Goal: Transaction & Acquisition: Purchase product/service

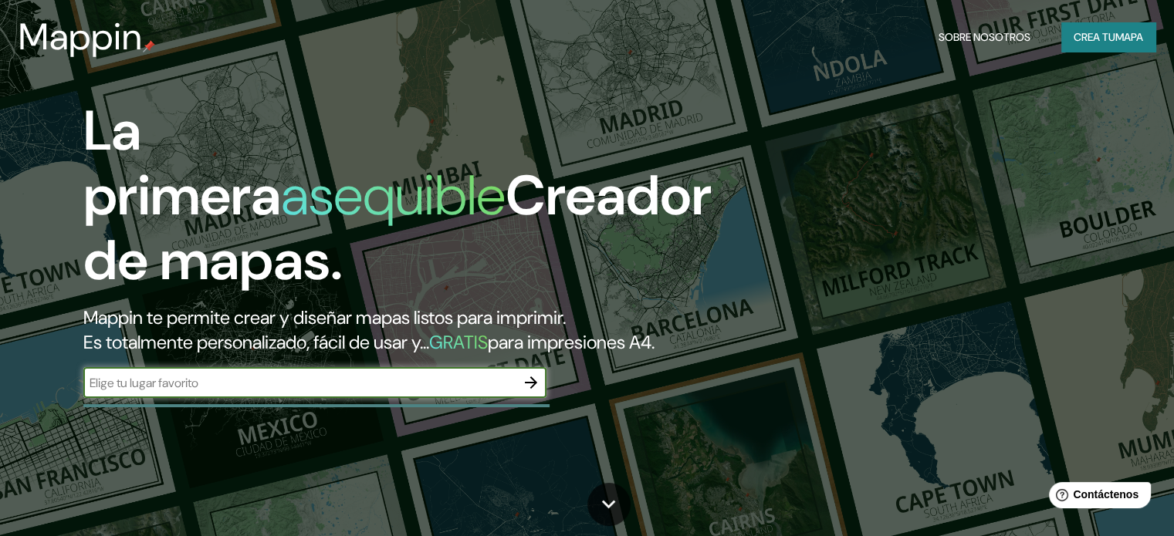
click at [207, 392] on input "text" at bounding box center [299, 383] width 432 height 18
type input "alameda tacubaya, cdmx"
click at [535, 389] on icon "button" at bounding box center [531, 383] width 12 height 12
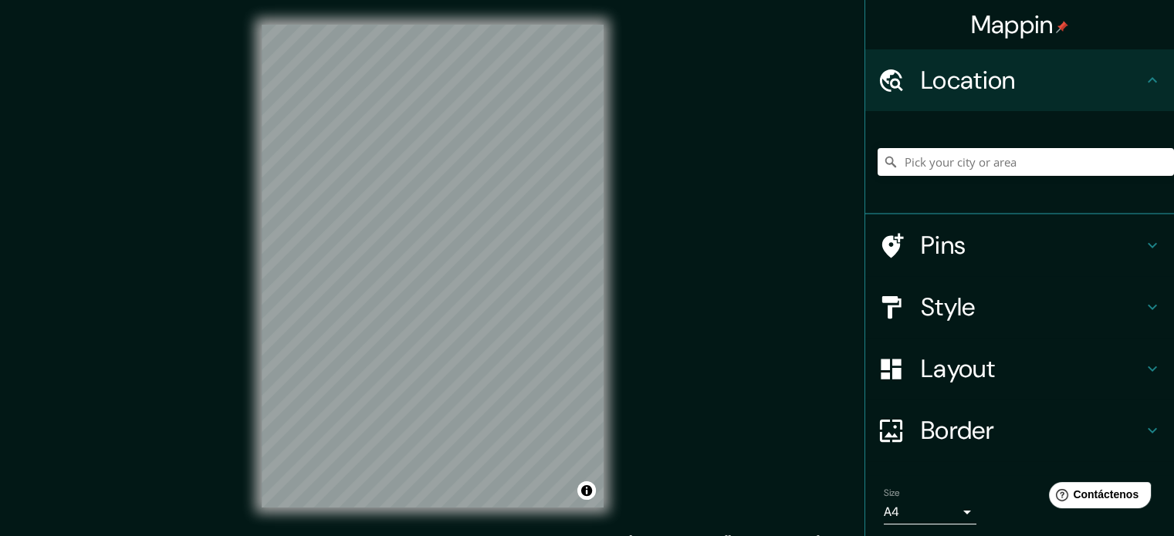
click at [1005, 143] on div at bounding box center [1026, 161] width 296 height 77
click at [1003, 164] on input "Pick your city or area" at bounding box center [1026, 162] width 296 height 28
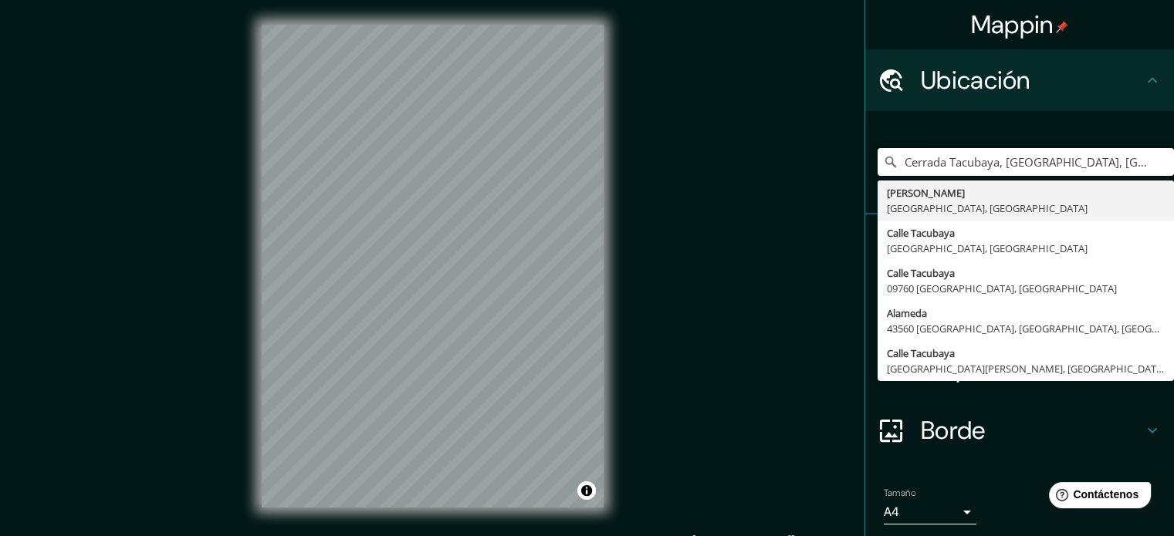
type input "Cerrada Tacubaya, [GEOGRAPHIC_DATA], [GEOGRAPHIC_DATA]"
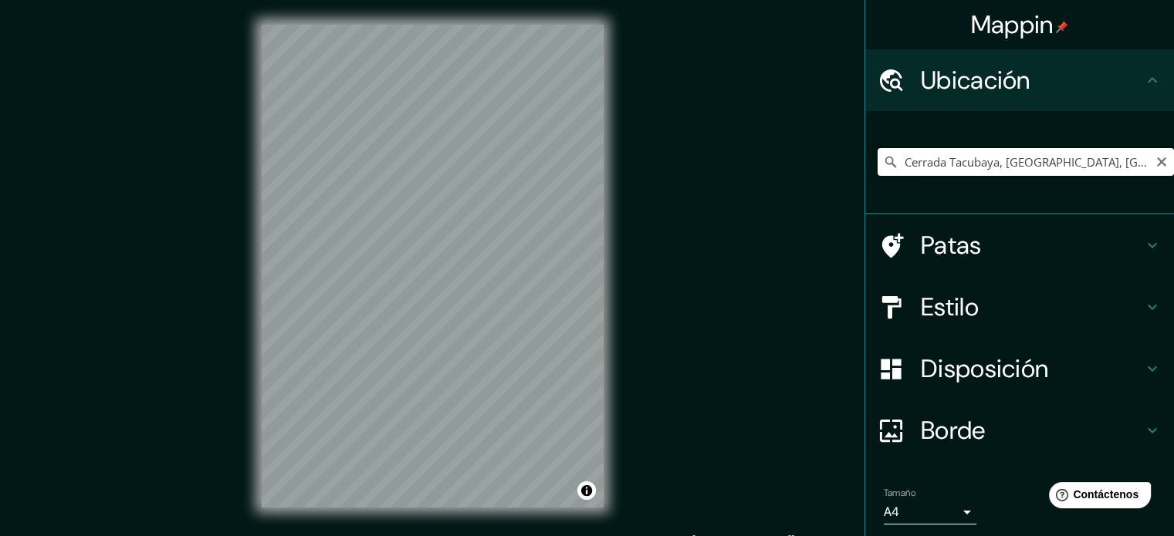
click at [957, 161] on input "Cerrada Tacubaya, [GEOGRAPHIC_DATA], [GEOGRAPHIC_DATA]" at bounding box center [1026, 162] width 296 height 28
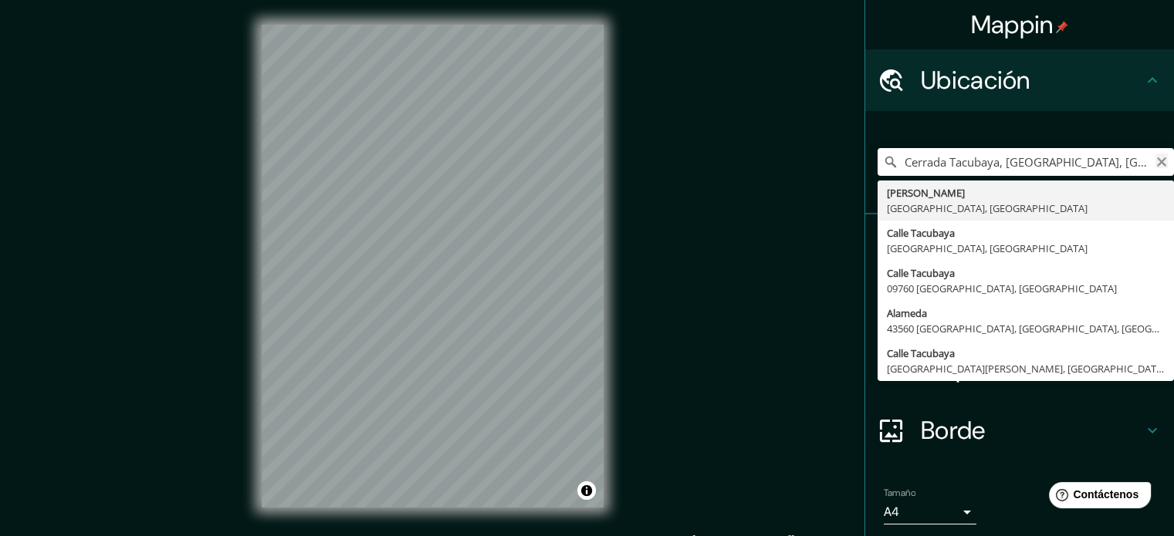
click at [1157, 162] on icon "Claro" at bounding box center [1161, 161] width 9 height 9
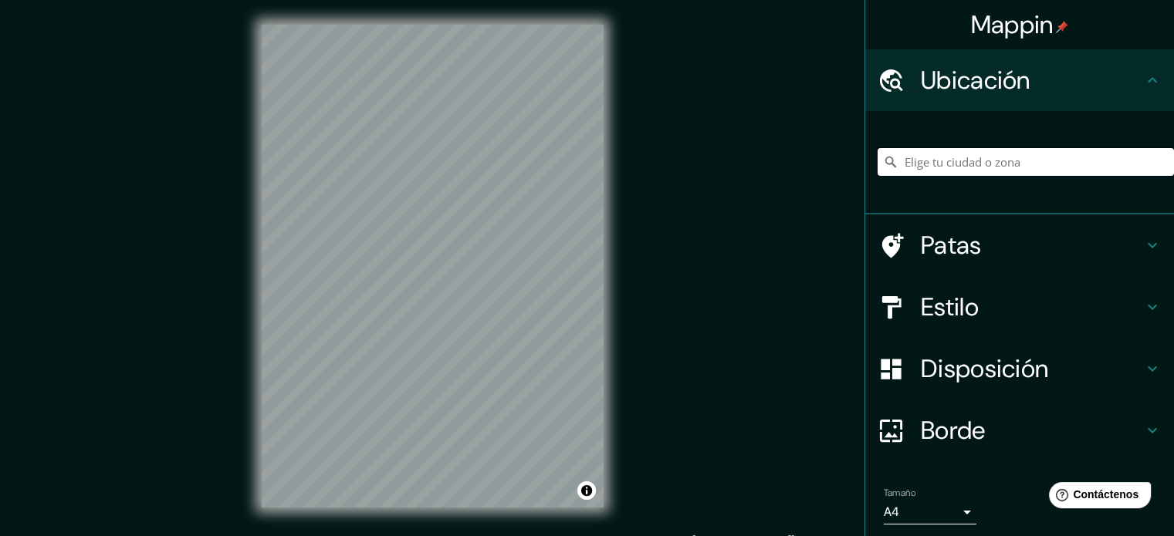
paste input "Av. [STREET_ADDRESS][PERSON_NAME]"
type input "[STREET_ADDRESS]"
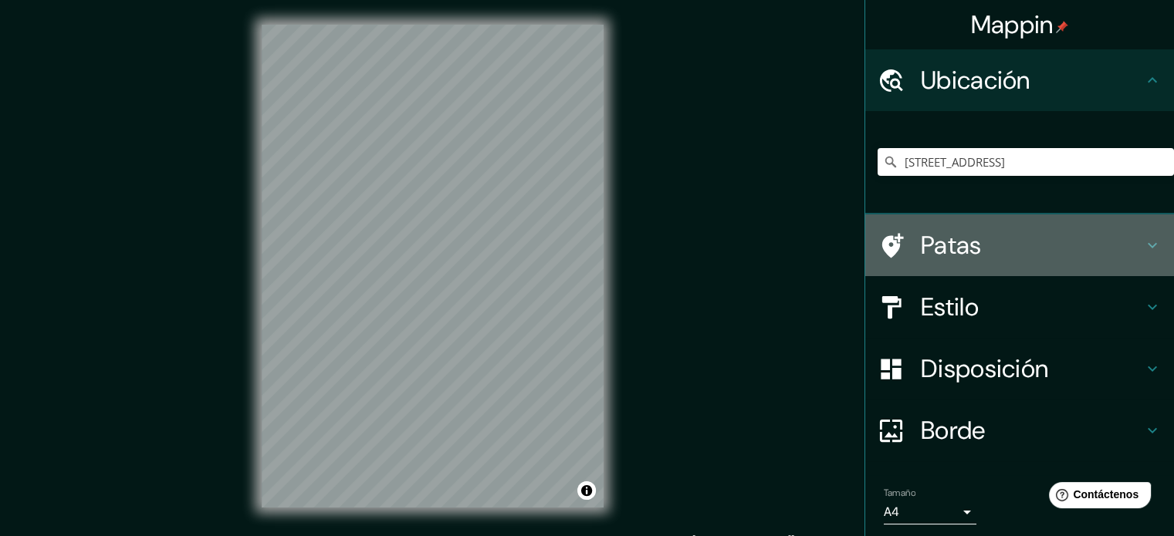
click at [1148, 243] on icon at bounding box center [1152, 245] width 9 height 5
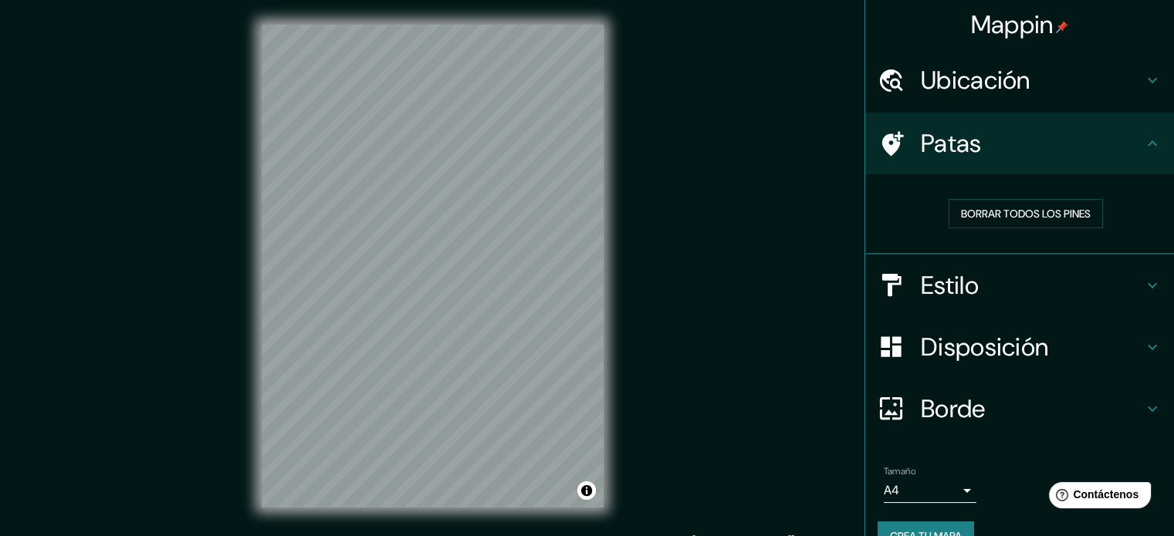
click at [1128, 145] on h4 "Patas" at bounding box center [1032, 143] width 222 height 31
click at [1143, 279] on icon at bounding box center [1152, 285] width 19 height 19
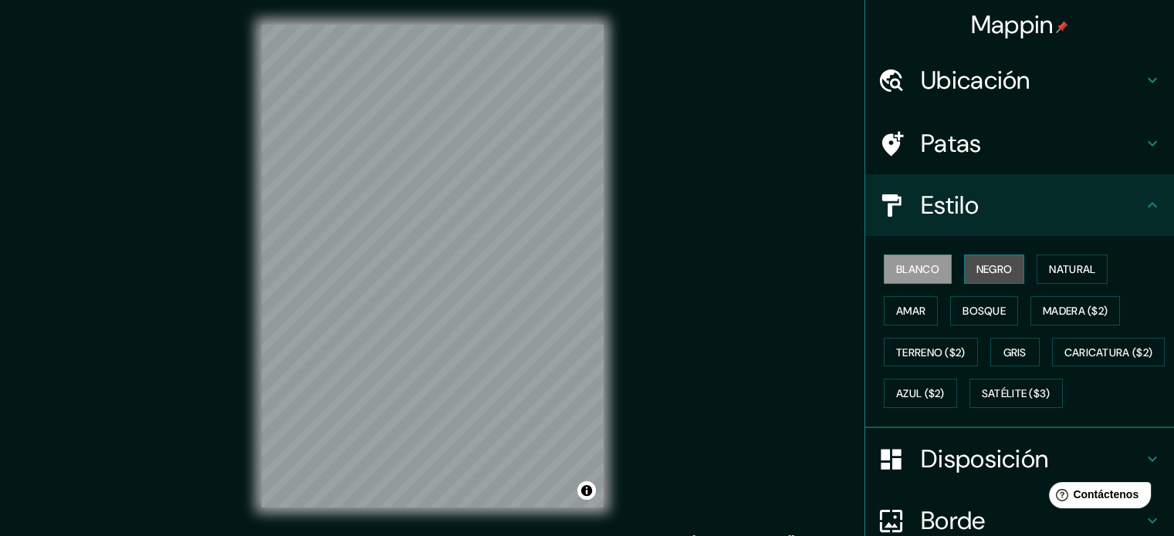
click at [989, 271] on font "Negro" at bounding box center [994, 269] width 36 height 14
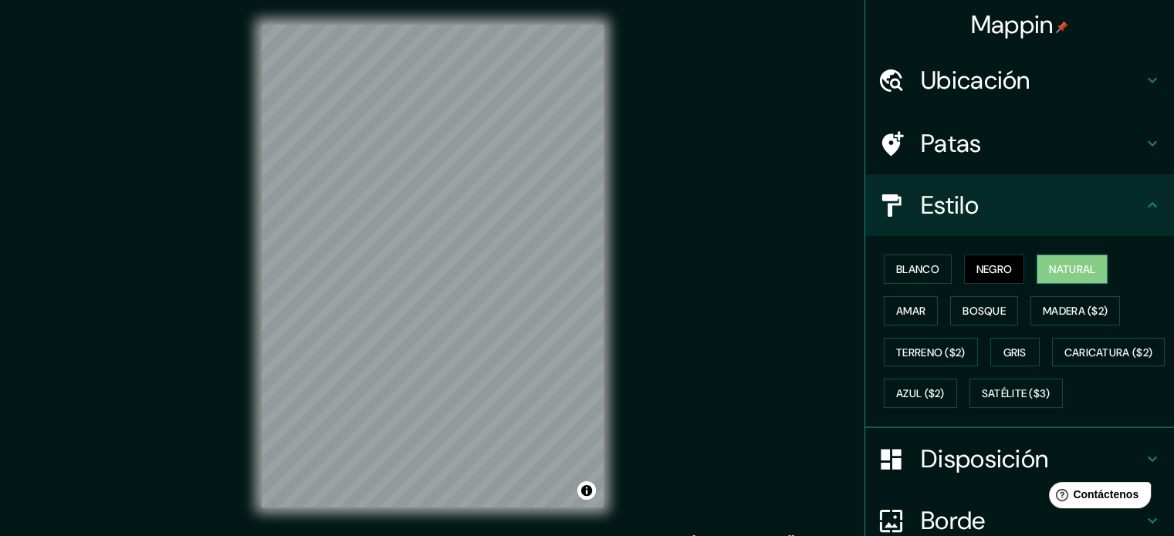
click at [1061, 267] on font "Natural" at bounding box center [1072, 269] width 46 height 14
click at [896, 308] on font "Amar" at bounding box center [910, 311] width 29 height 14
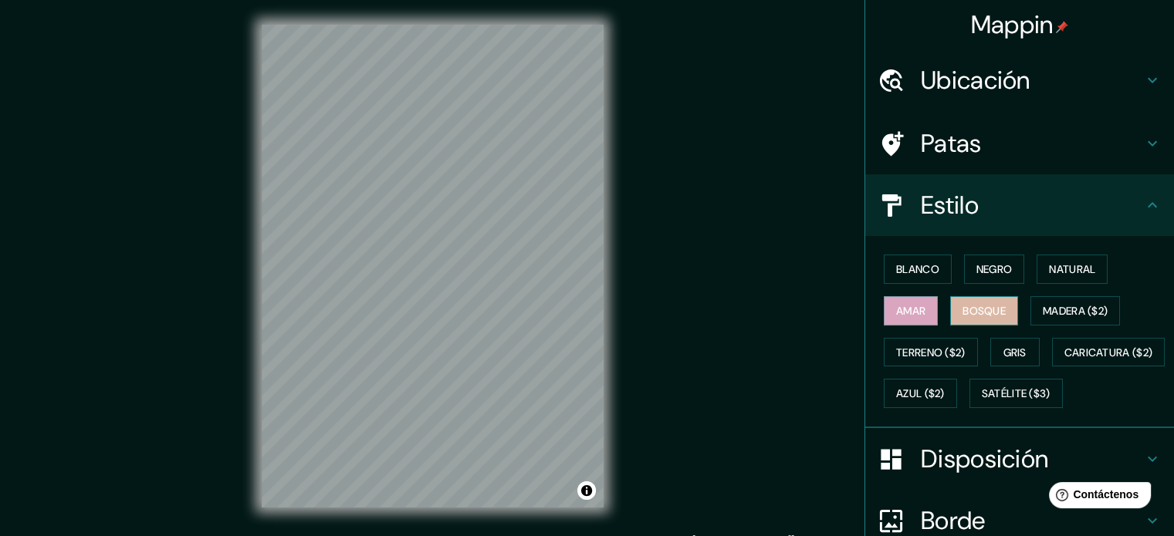
click at [977, 311] on font "Bosque" at bounding box center [983, 311] width 43 height 14
click at [1010, 352] on font "Gris" at bounding box center [1014, 353] width 23 height 14
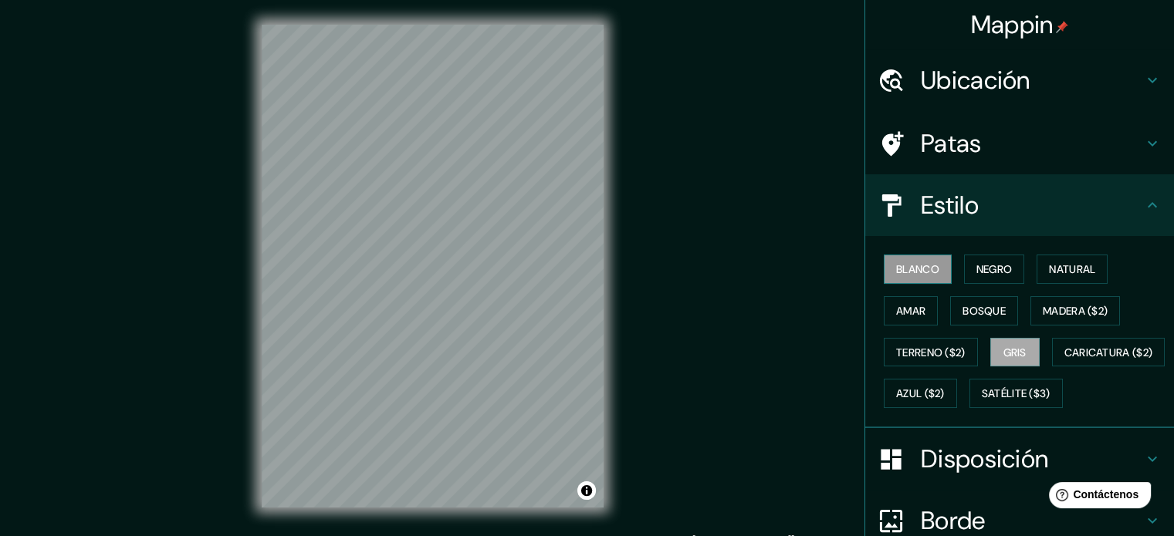
click at [903, 274] on font "Blanco" at bounding box center [917, 269] width 43 height 14
click at [976, 262] on font "Negro" at bounding box center [994, 269] width 36 height 14
click at [509, 341] on div at bounding box center [512, 340] width 12 height 12
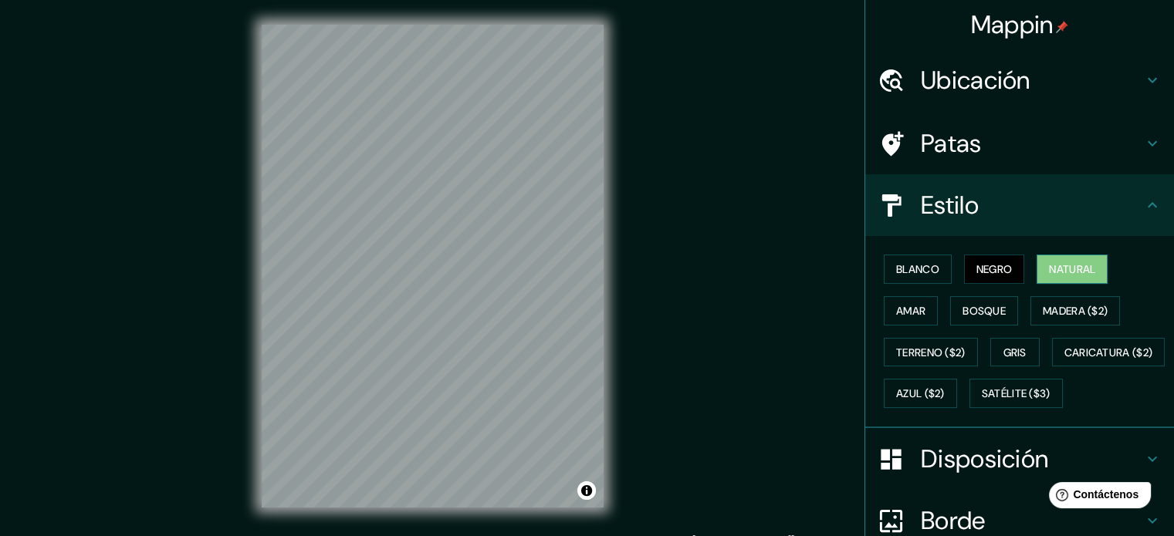
click at [1085, 272] on font "Natural" at bounding box center [1072, 269] width 46 height 14
click at [924, 277] on font "Blanco" at bounding box center [917, 269] width 43 height 20
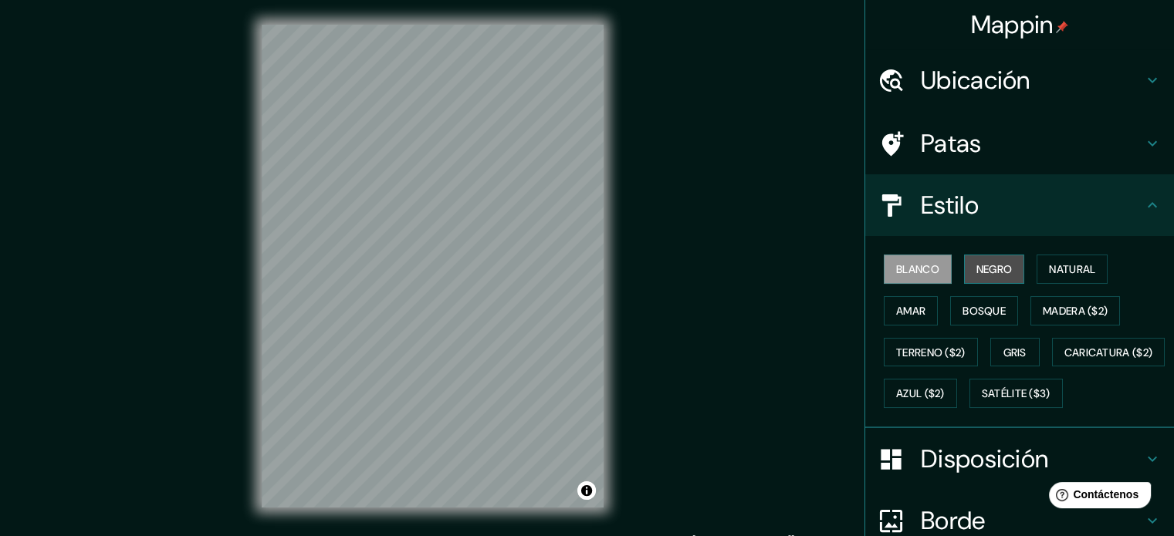
click at [976, 265] on font "Negro" at bounding box center [994, 269] width 36 height 14
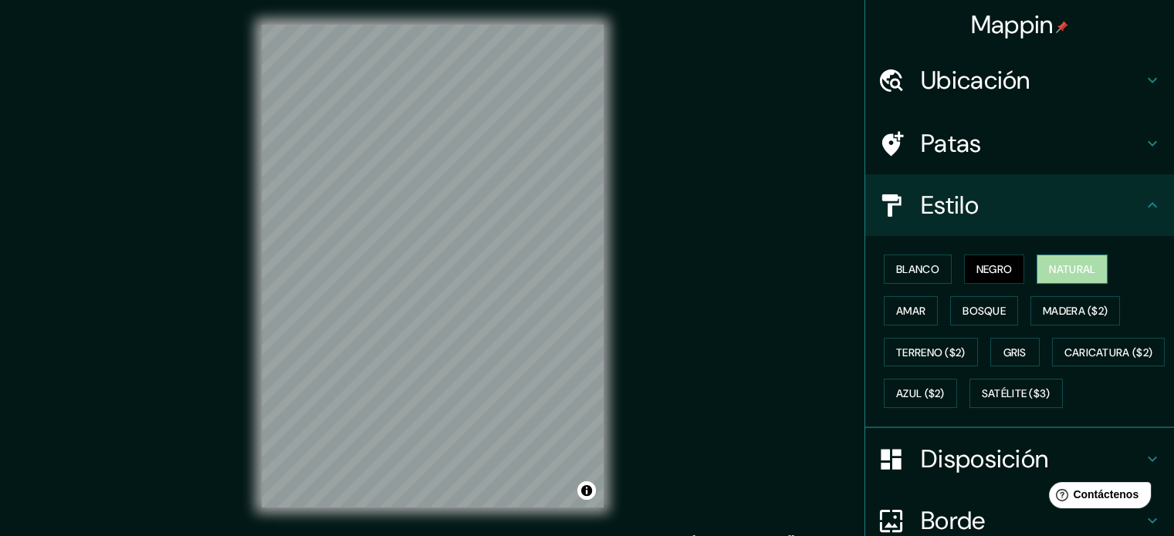
click at [1037, 267] on button "Natural" at bounding box center [1072, 269] width 71 height 29
click at [896, 311] on font "Amar" at bounding box center [910, 311] width 29 height 14
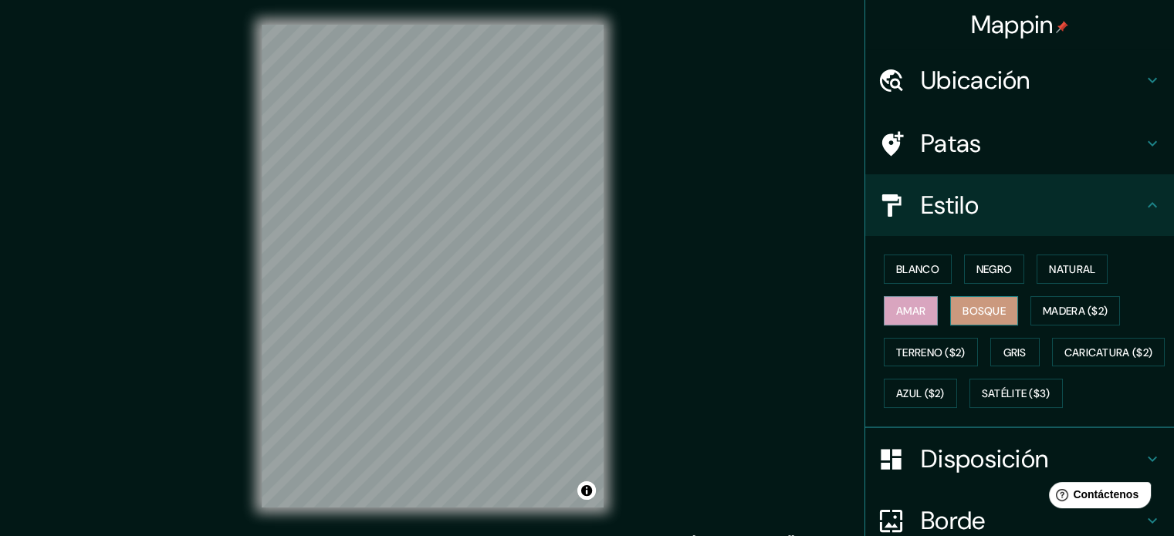
click at [969, 304] on font "Bosque" at bounding box center [983, 311] width 43 height 14
click at [1011, 346] on font "Gris" at bounding box center [1014, 353] width 23 height 14
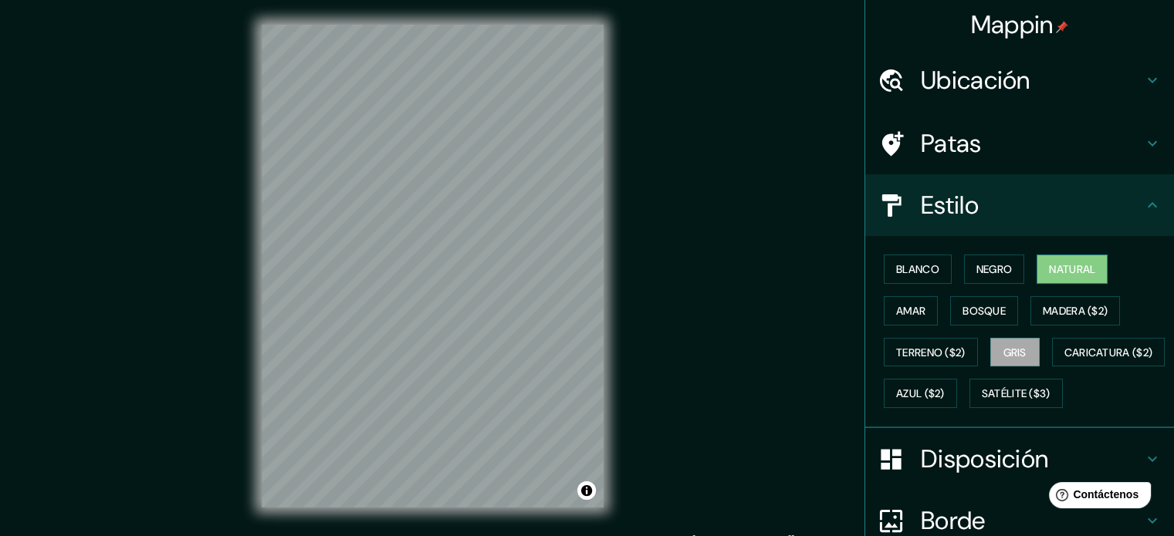
click at [1050, 272] on font "Natural" at bounding box center [1072, 269] width 46 height 14
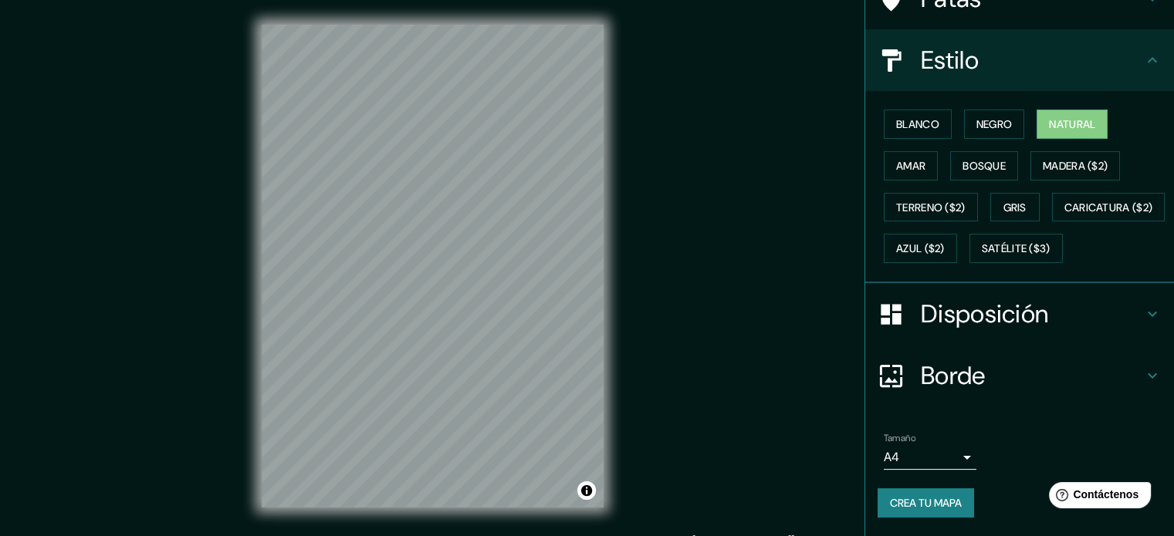
scroll to position [182, 0]
click at [932, 464] on body "Mappin Ubicación [STREET_ADDRESS] [STREET_ADDRESS], México [GEOGRAPHIC_DATA] Re…" at bounding box center [587, 268] width 1174 height 536
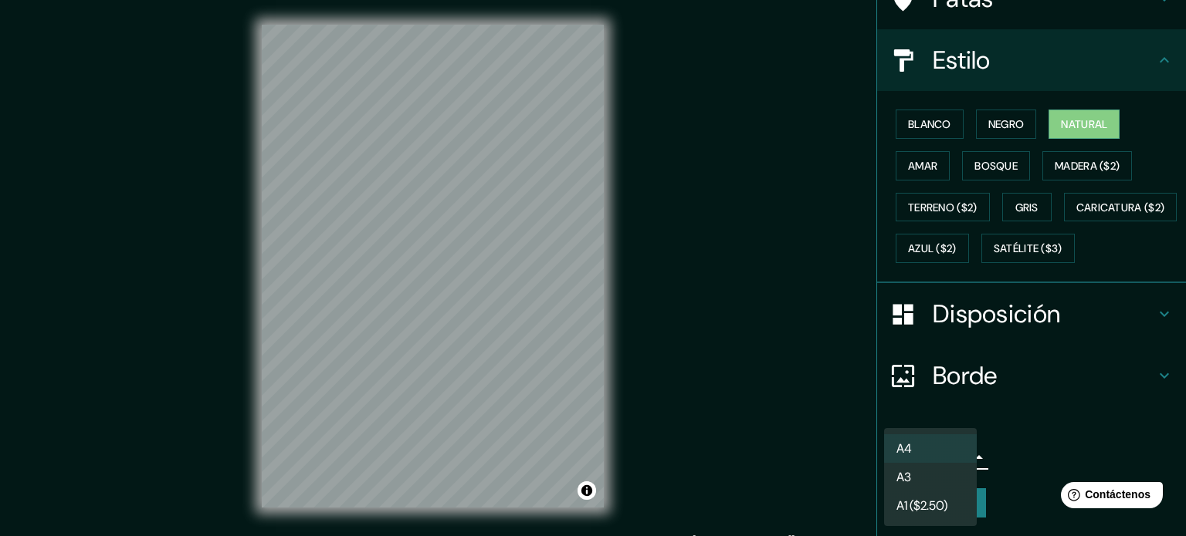
click at [927, 475] on li "A3" at bounding box center [930, 477] width 93 height 29
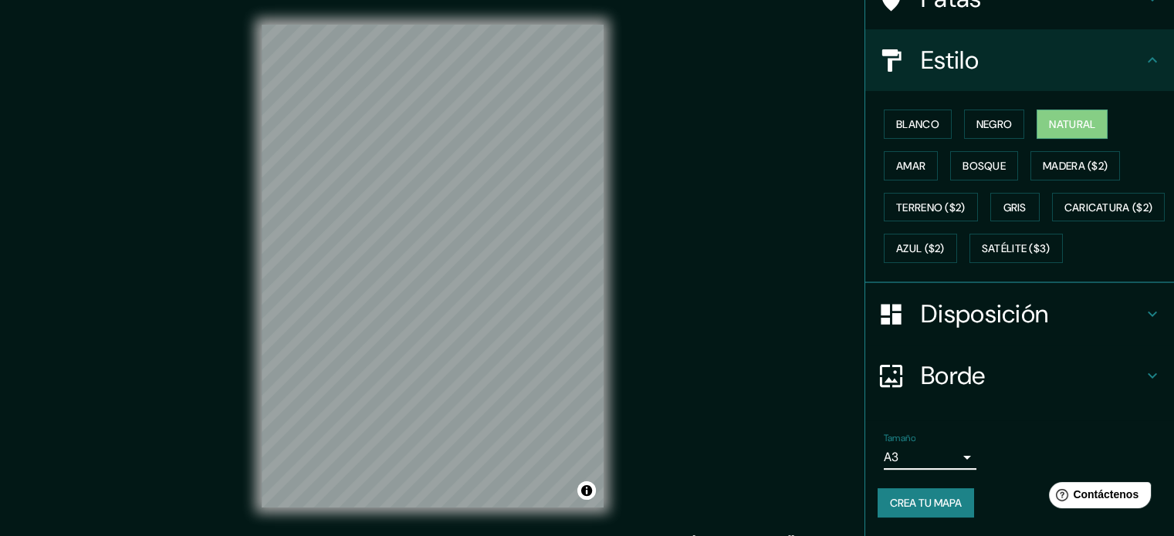
click at [934, 462] on body "Mappin Ubicación [STREET_ADDRESS] [STREET_ADDRESS], México [GEOGRAPHIC_DATA] Re…" at bounding box center [587, 268] width 1174 height 536
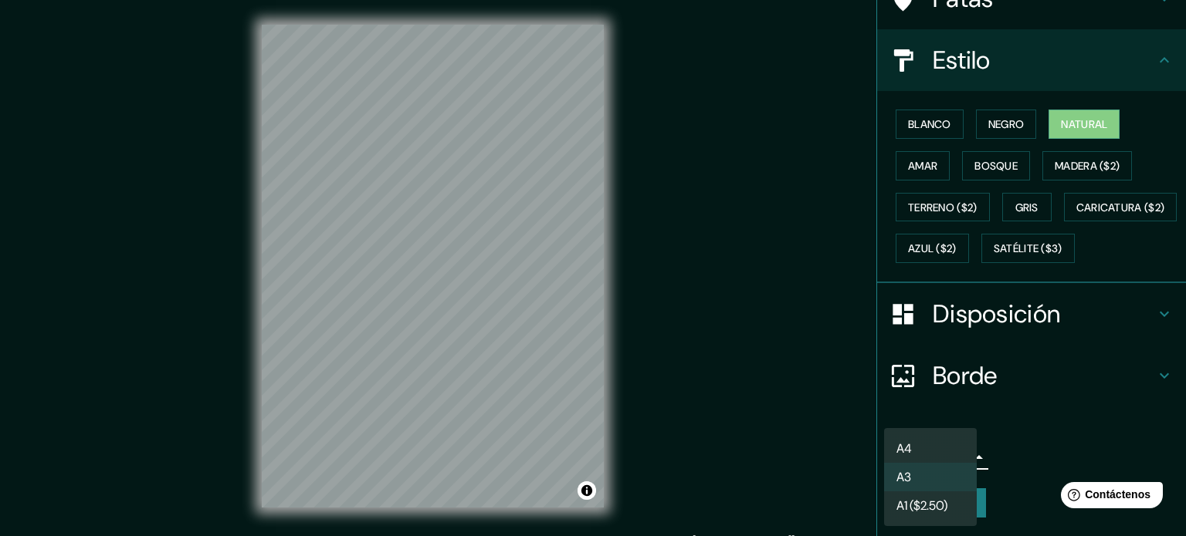
click at [923, 450] on li "A4" at bounding box center [930, 449] width 93 height 29
type input "single"
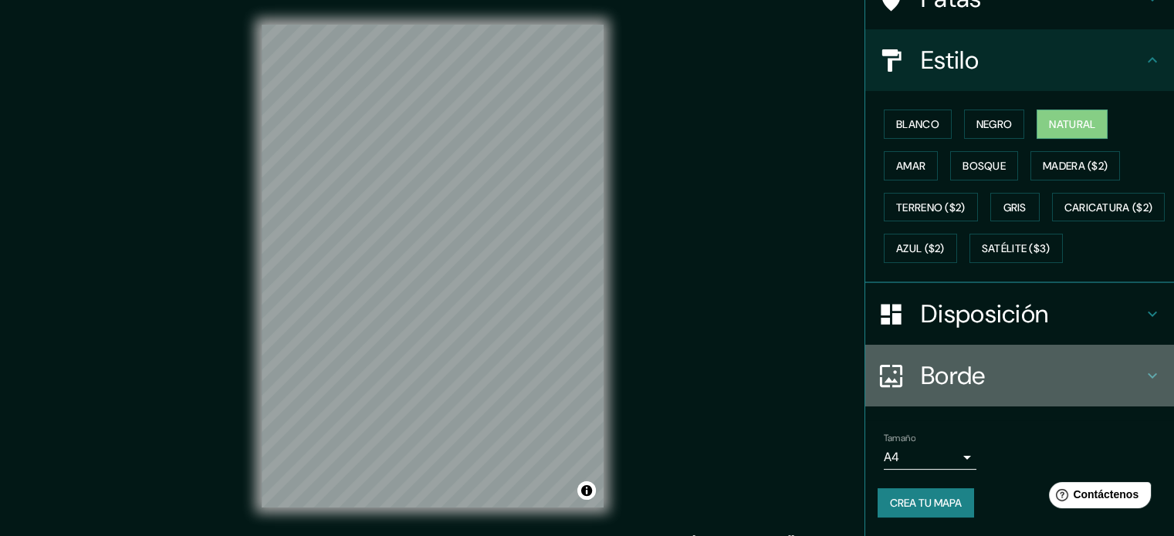
click at [1084, 378] on h4 "Borde" at bounding box center [1032, 375] width 222 height 31
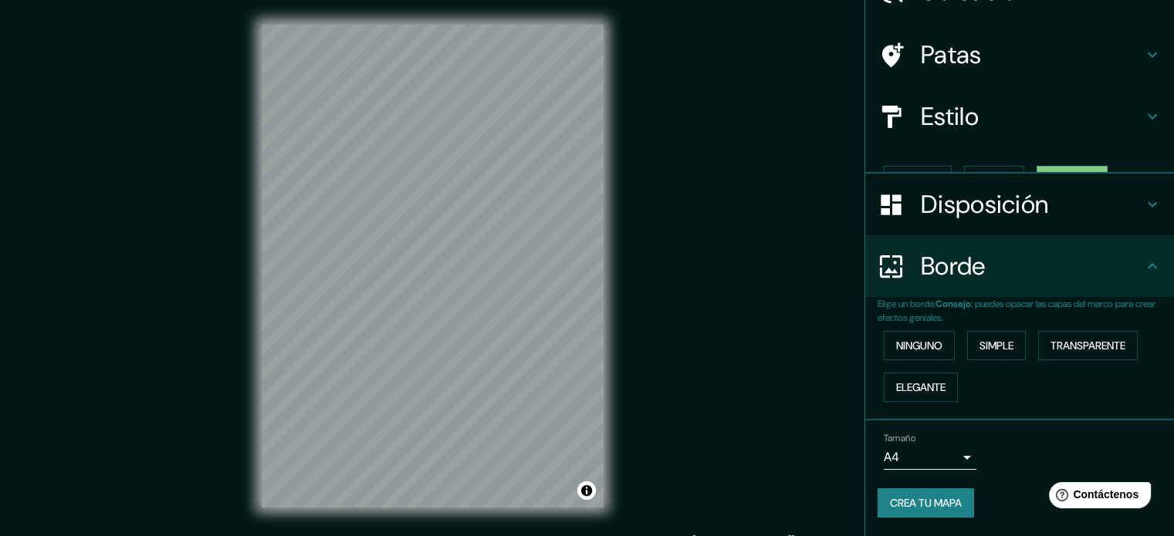
scroll to position [62, 0]
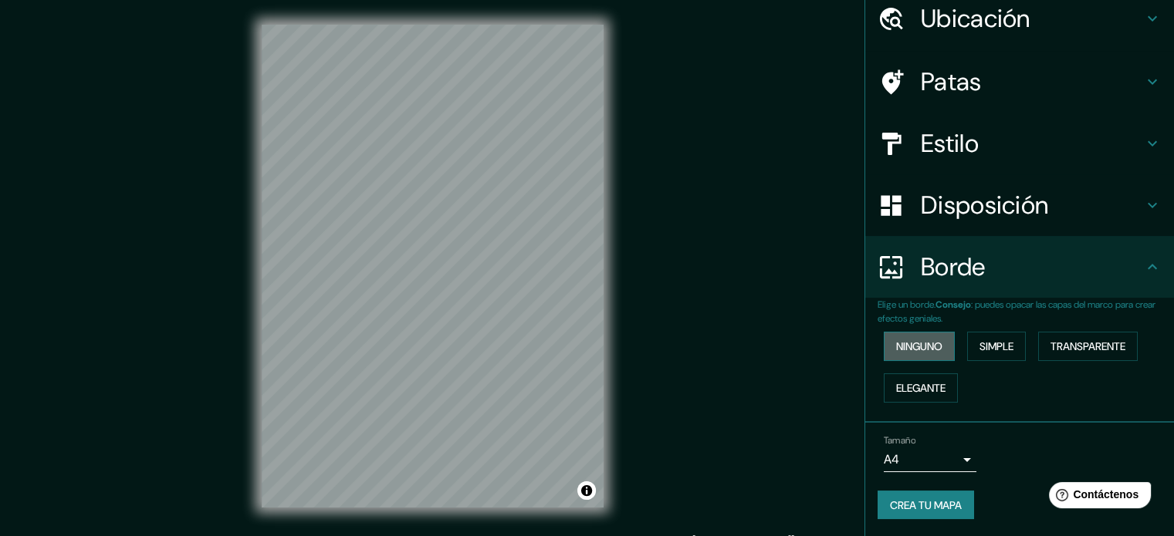
click at [896, 347] on font "Ninguno" at bounding box center [919, 347] width 46 height 14
click at [1003, 347] on font "Simple" at bounding box center [996, 347] width 34 height 14
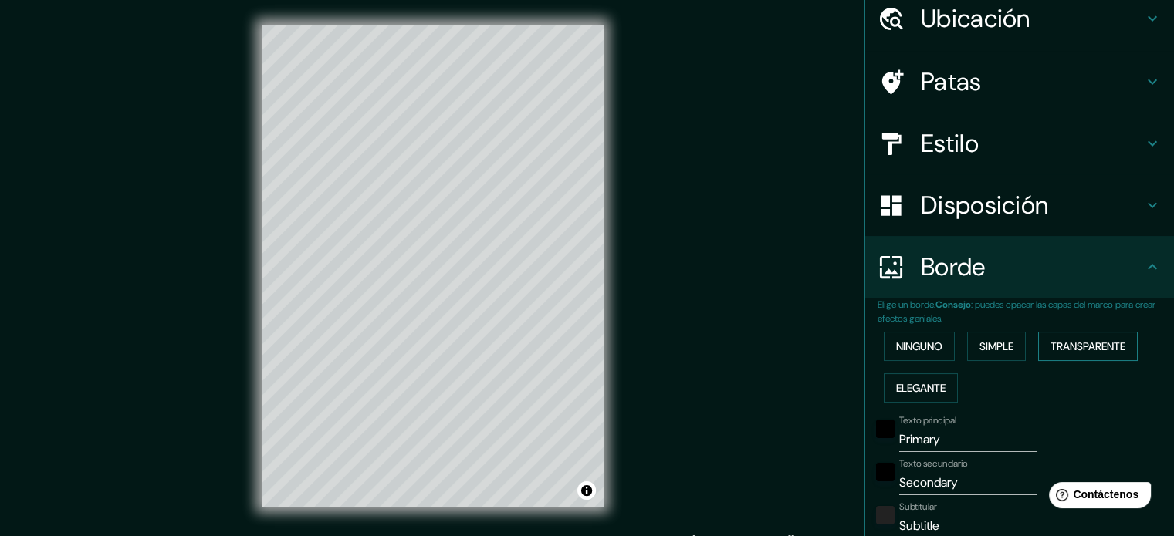
click at [1072, 347] on font "Transparente" at bounding box center [1087, 347] width 75 height 14
click at [896, 394] on font "Elegante" at bounding box center [920, 388] width 49 height 20
click at [929, 347] on font "Ninguno" at bounding box center [919, 347] width 46 height 14
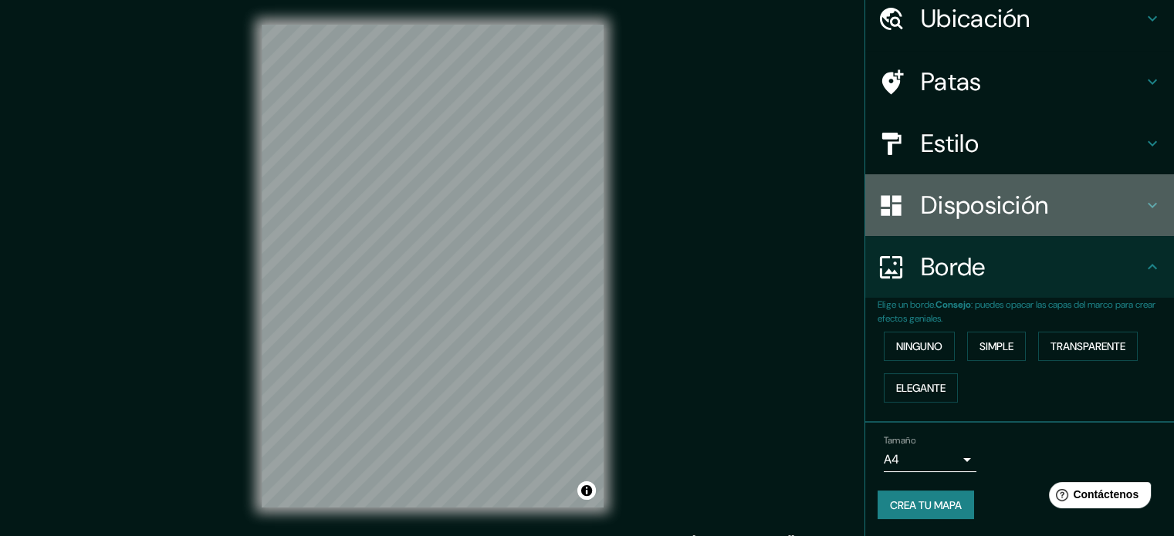
click at [1037, 206] on font "Disposición" at bounding box center [984, 205] width 127 height 32
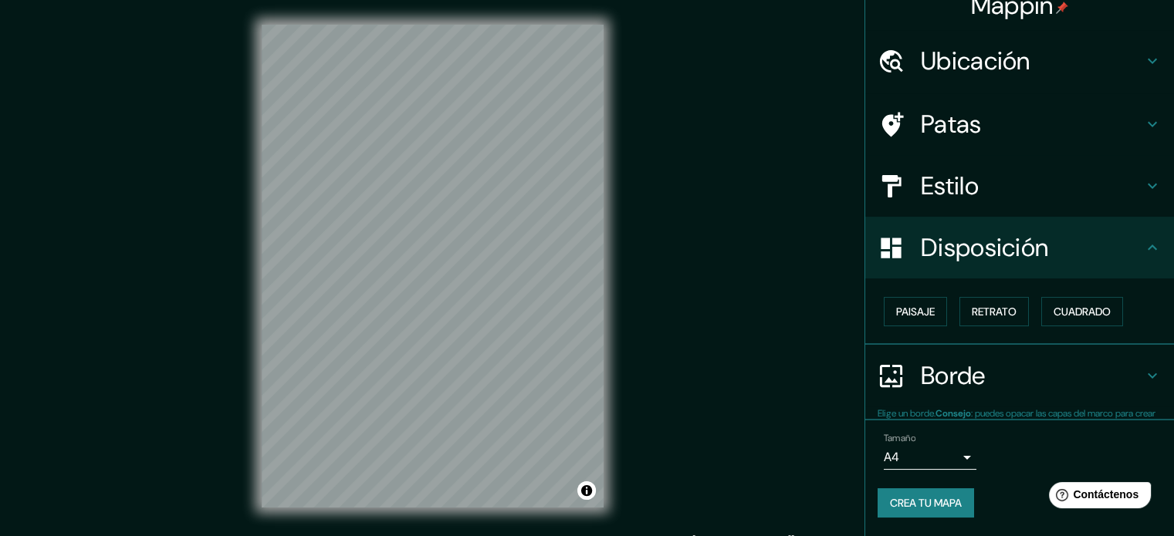
scroll to position [19, 0]
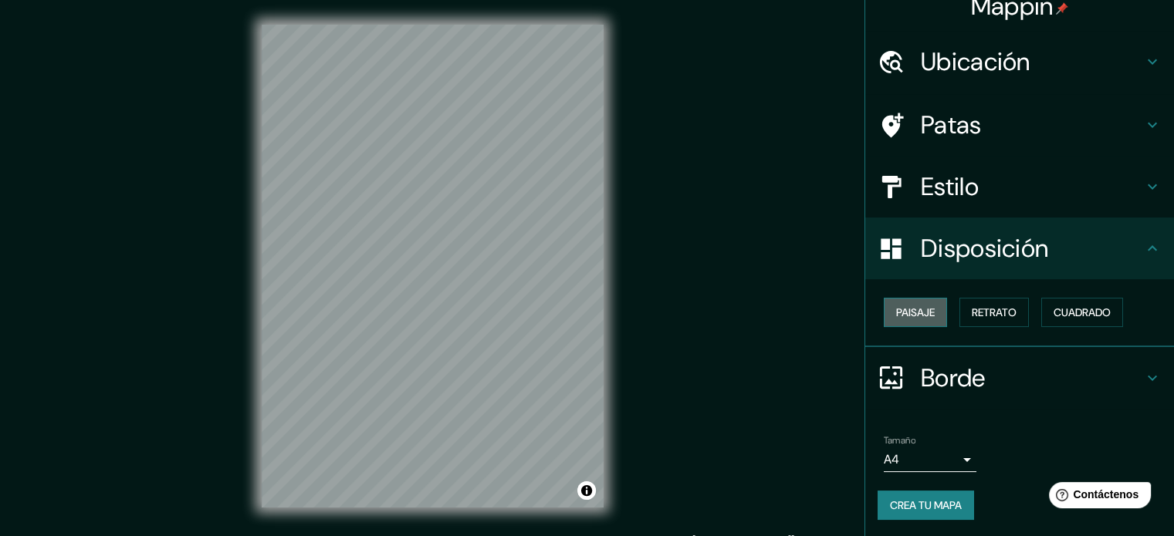
click at [912, 308] on font "Paisaje" at bounding box center [915, 313] width 39 height 14
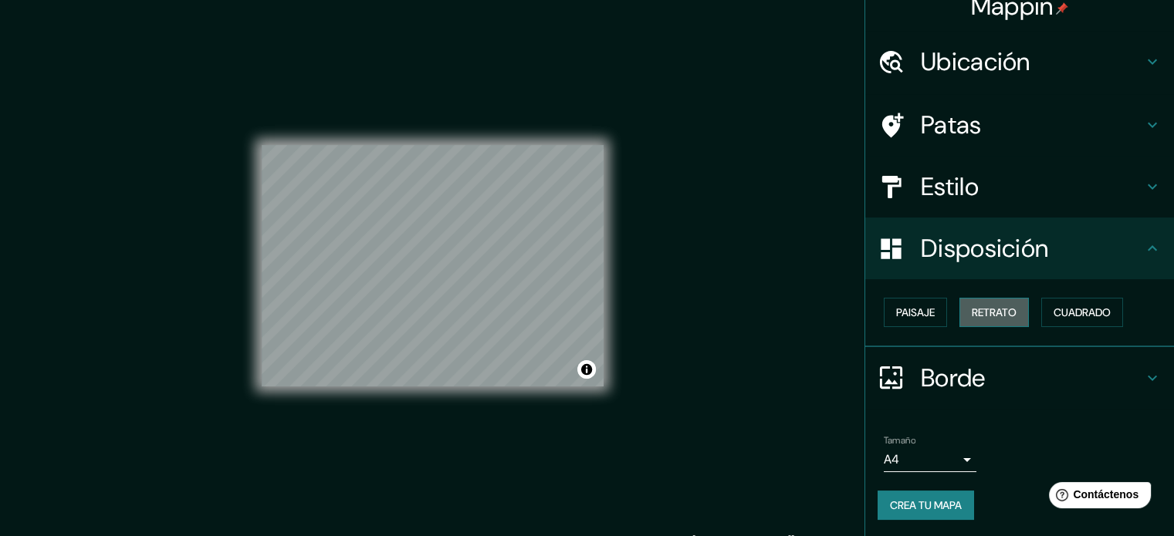
click at [982, 311] on font "Retrato" at bounding box center [994, 313] width 45 height 14
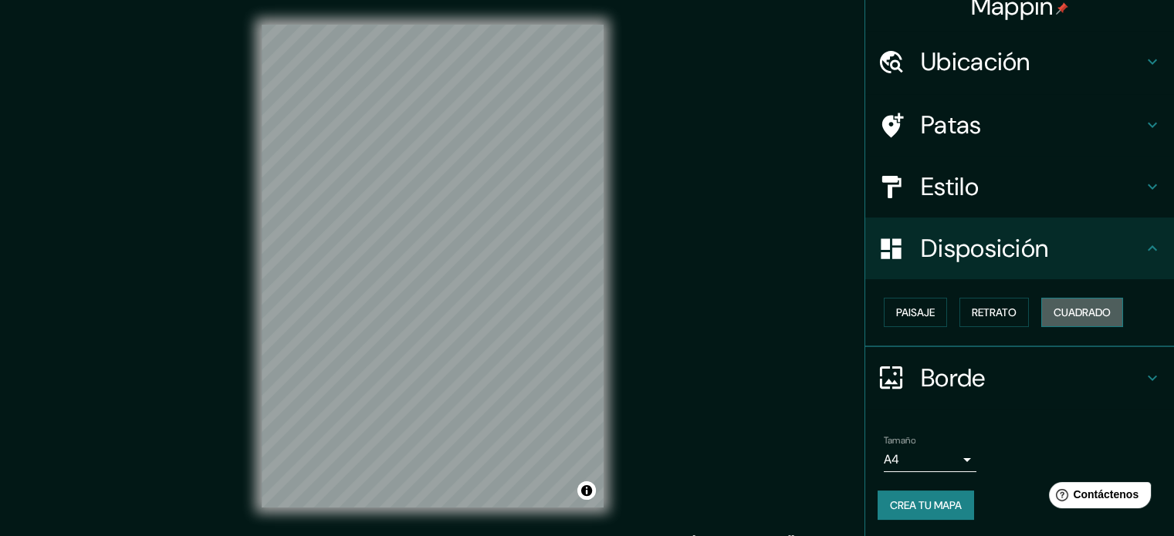
click at [1071, 308] on font "Cuadrado" at bounding box center [1082, 313] width 57 height 14
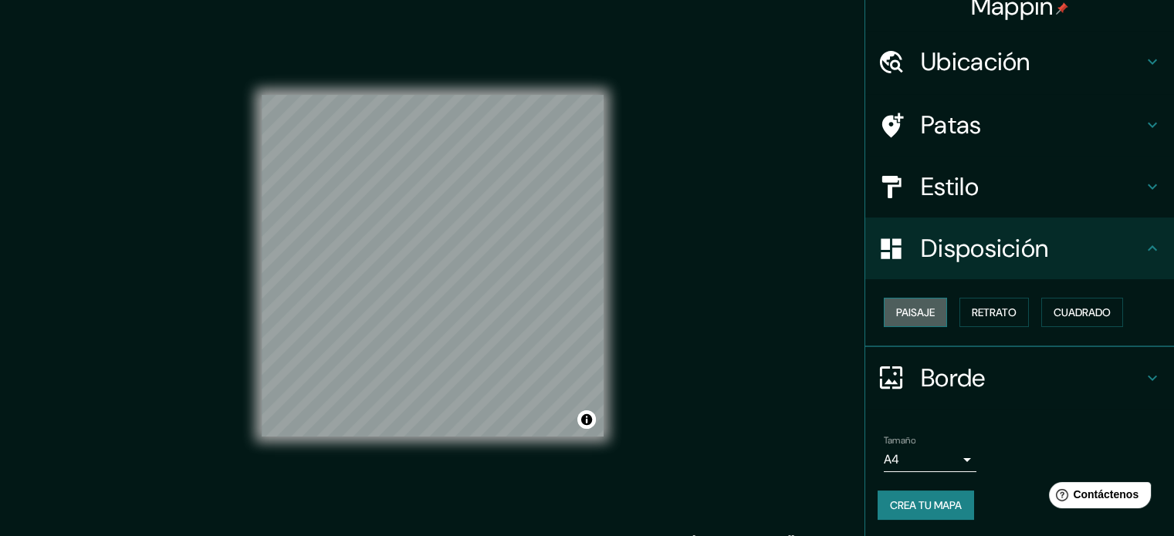
click at [920, 316] on font "Paisaje" at bounding box center [915, 313] width 39 height 14
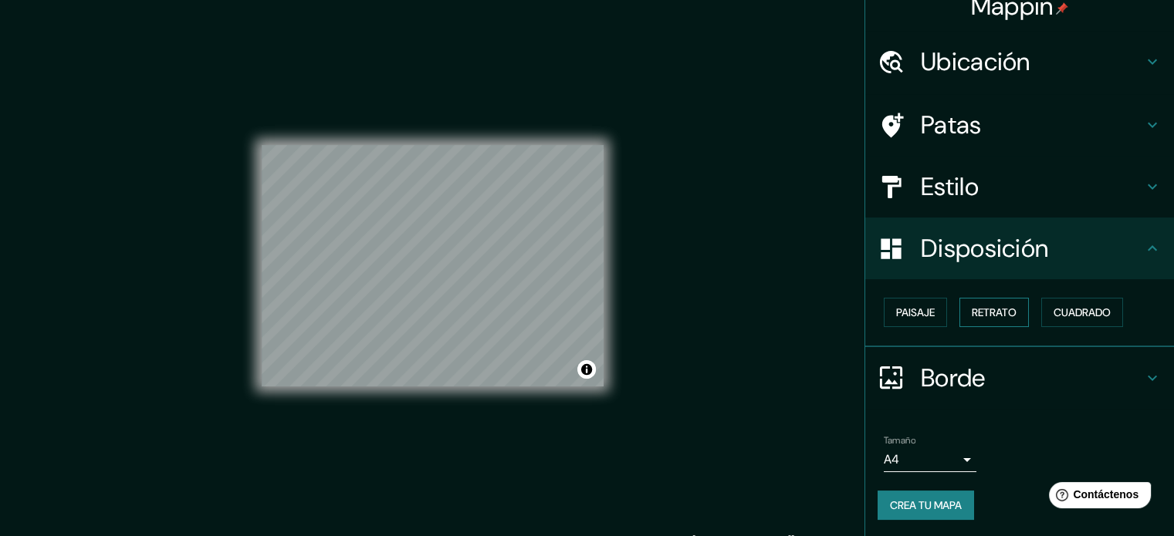
click at [996, 311] on font "Retrato" at bounding box center [994, 313] width 45 height 14
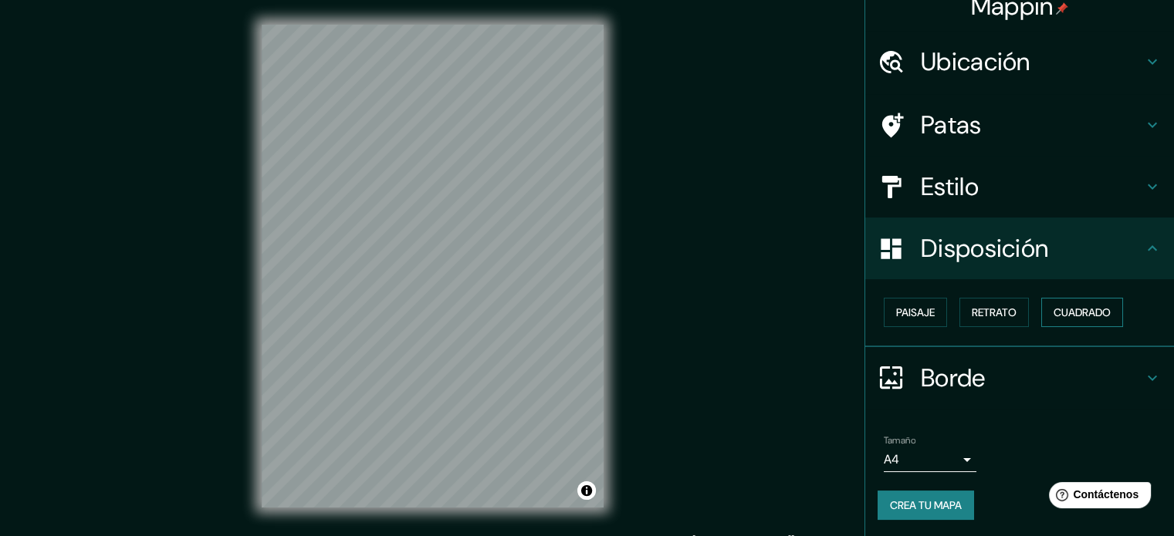
click at [1085, 314] on font "Cuadrado" at bounding box center [1082, 313] width 57 height 14
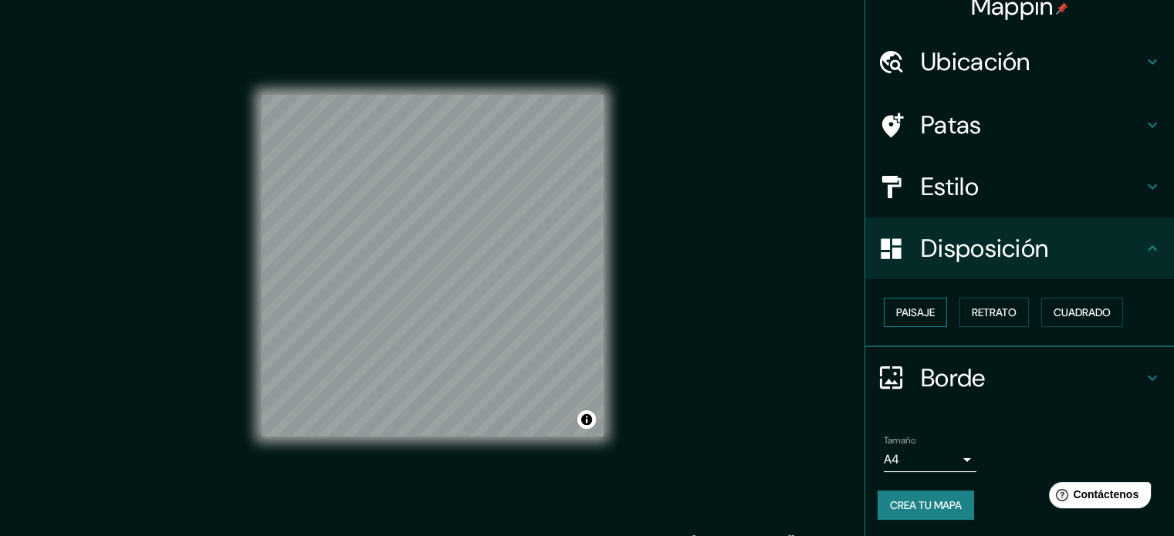
click at [906, 314] on font "Paisaje" at bounding box center [915, 313] width 39 height 14
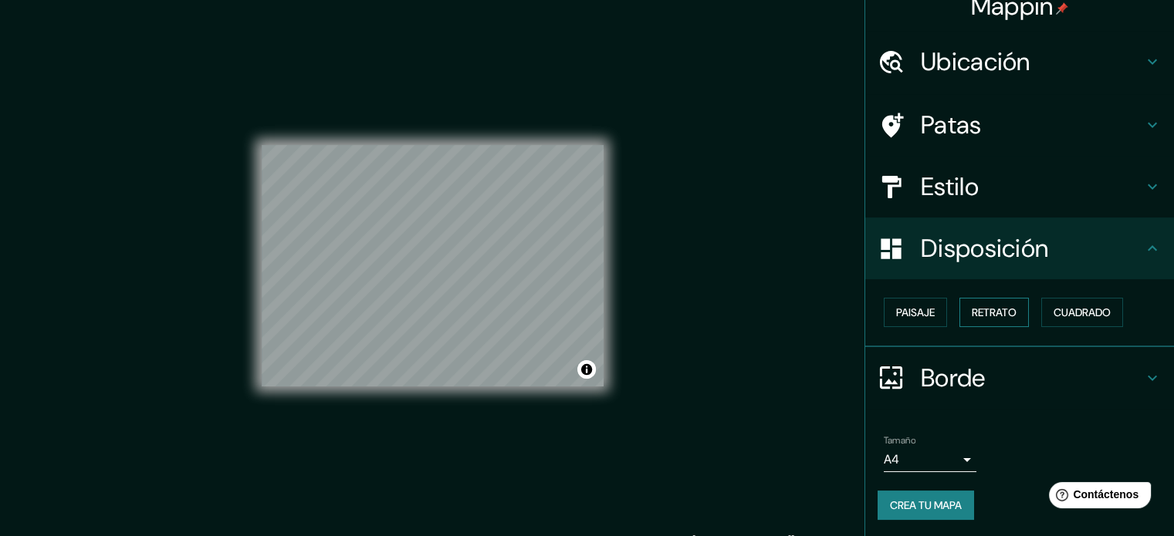
click at [997, 298] on button "Retrato" at bounding box center [993, 312] width 69 height 29
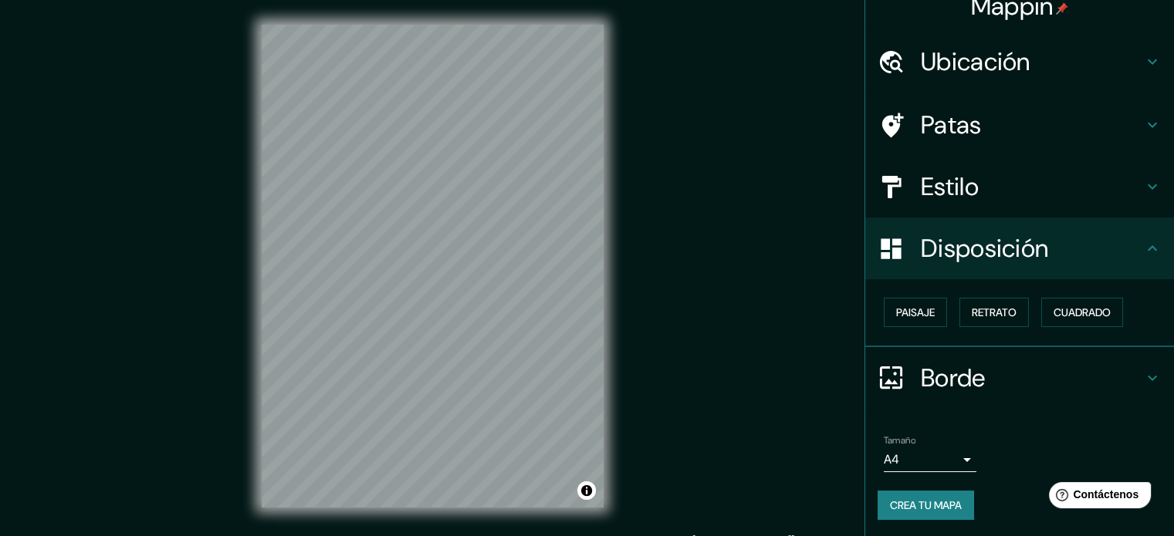
click at [962, 183] on font "Estilo" at bounding box center [950, 187] width 58 height 32
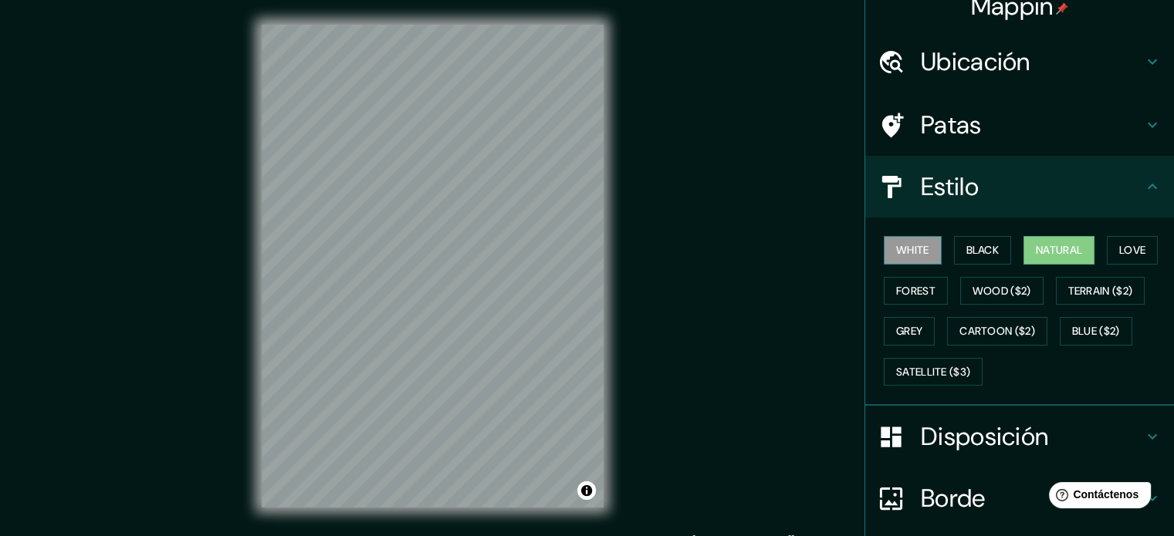
click at [889, 240] on button "White" at bounding box center [913, 250] width 58 height 29
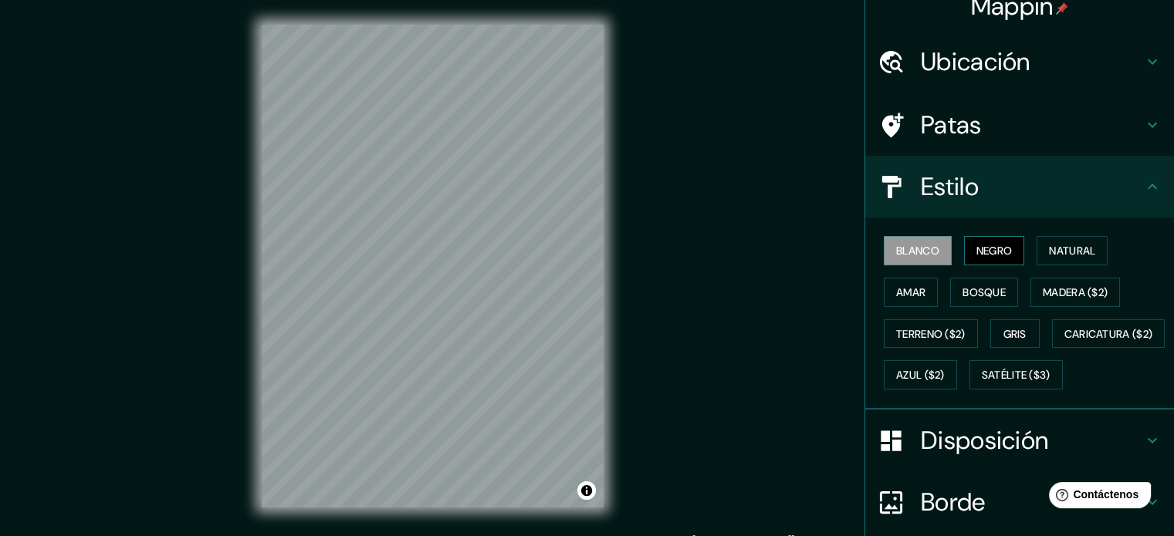
click at [1001, 252] on font "Negro" at bounding box center [994, 251] width 36 height 14
click at [1071, 252] on font "Natural" at bounding box center [1072, 251] width 46 height 14
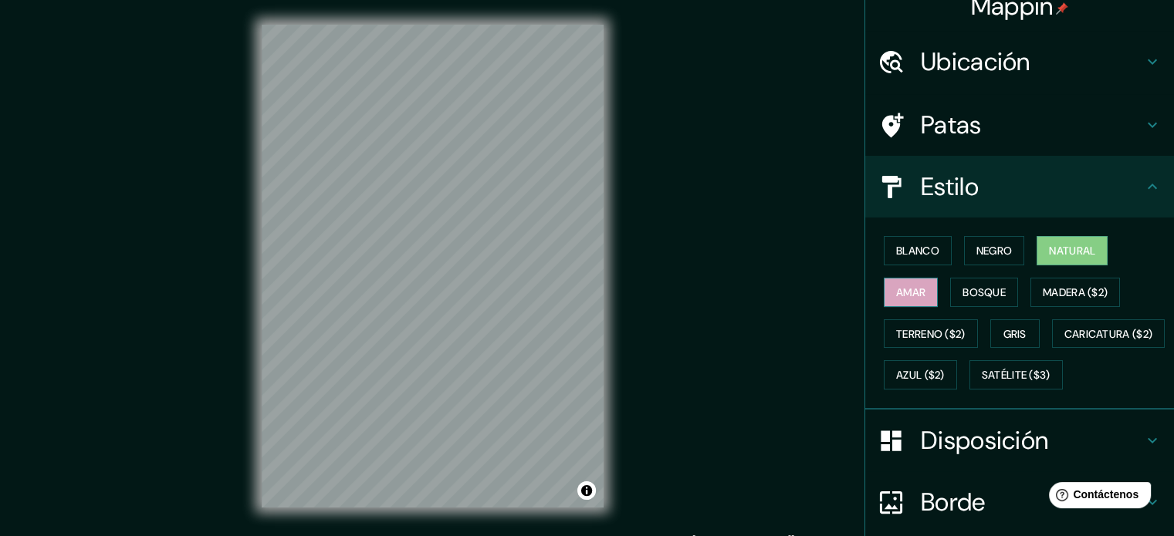
click at [901, 293] on font "Amar" at bounding box center [910, 293] width 29 height 14
click at [989, 299] on font "Bosque" at bounding box center [983, 292] width 43 height 20
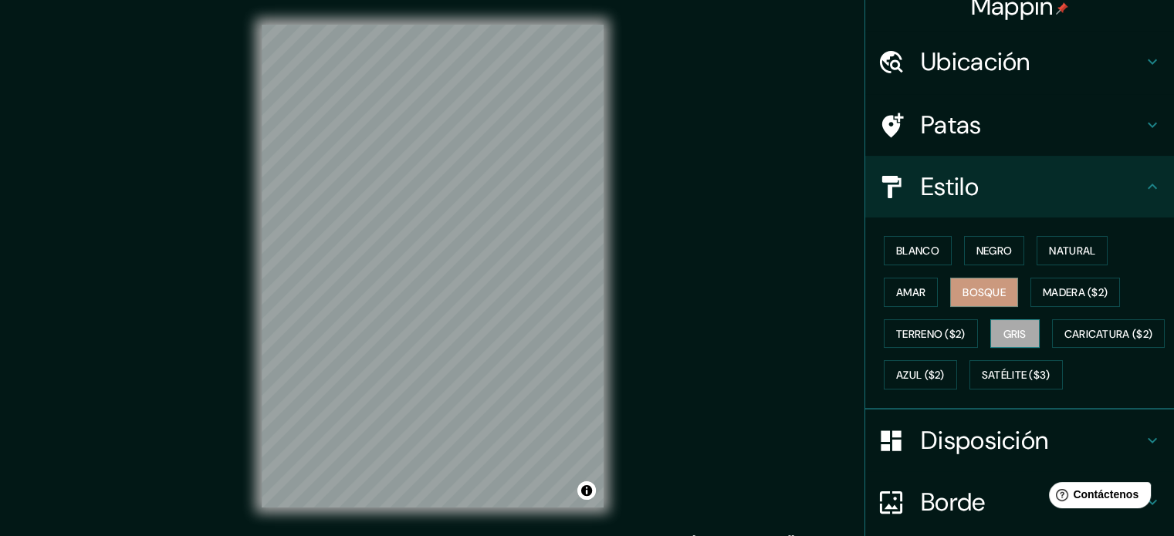
click at [1012, 330] on font "Gris" at bounding box center [1014, 334] width 23 height 14
click at [1087, 242] on font "Natural" at bounding box center [1072, 251] width 46 height 20
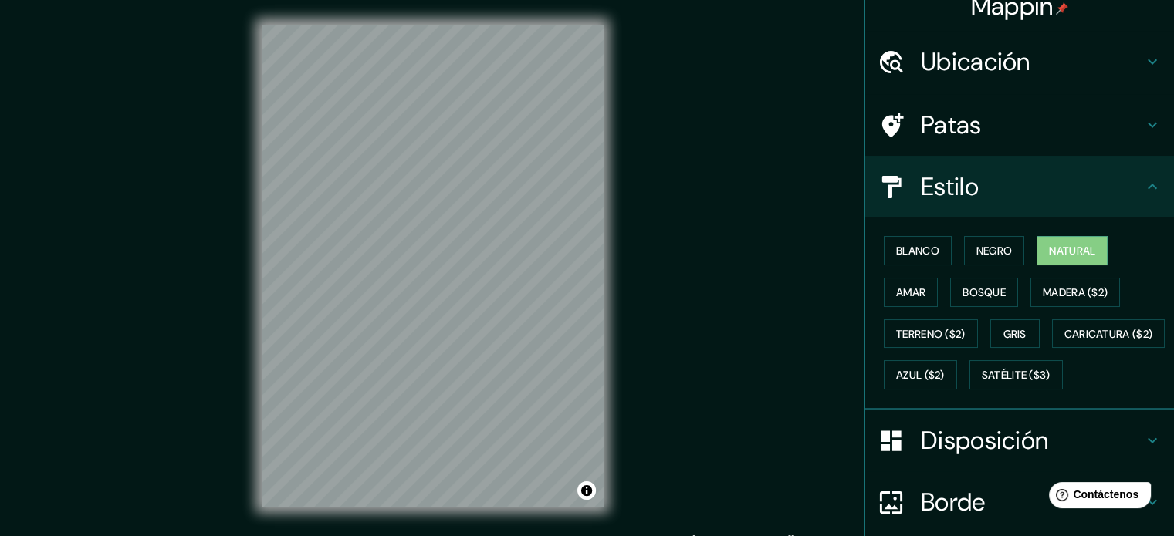
click at [1084, 188] on h4 "Estilo" at bounding box center [1032, 186] width 222 height 31
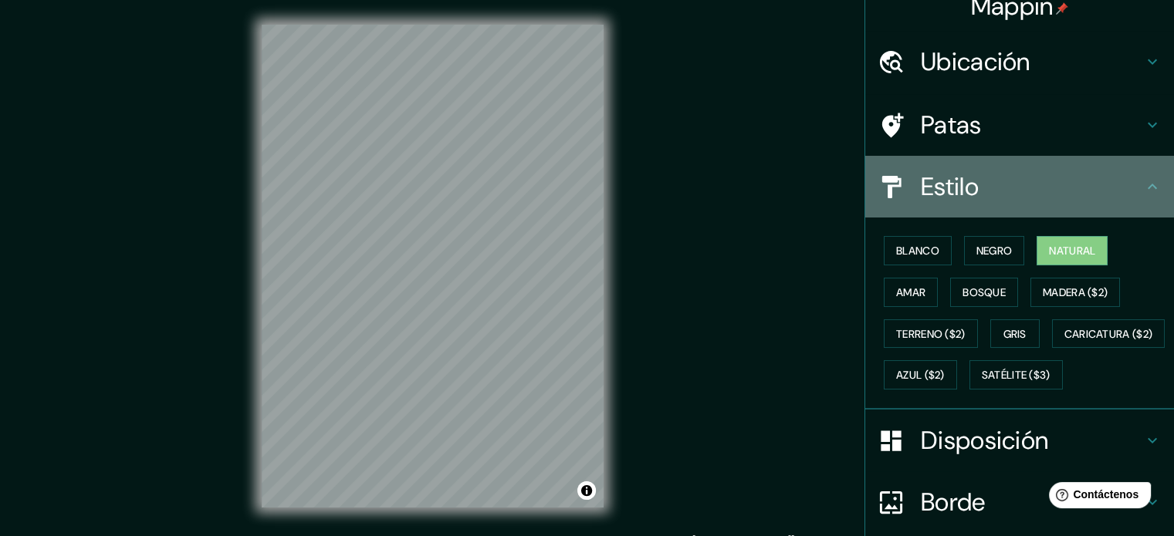
click at [1144, 181] on icon at bounding box center [1152, 187] width 19 height 19
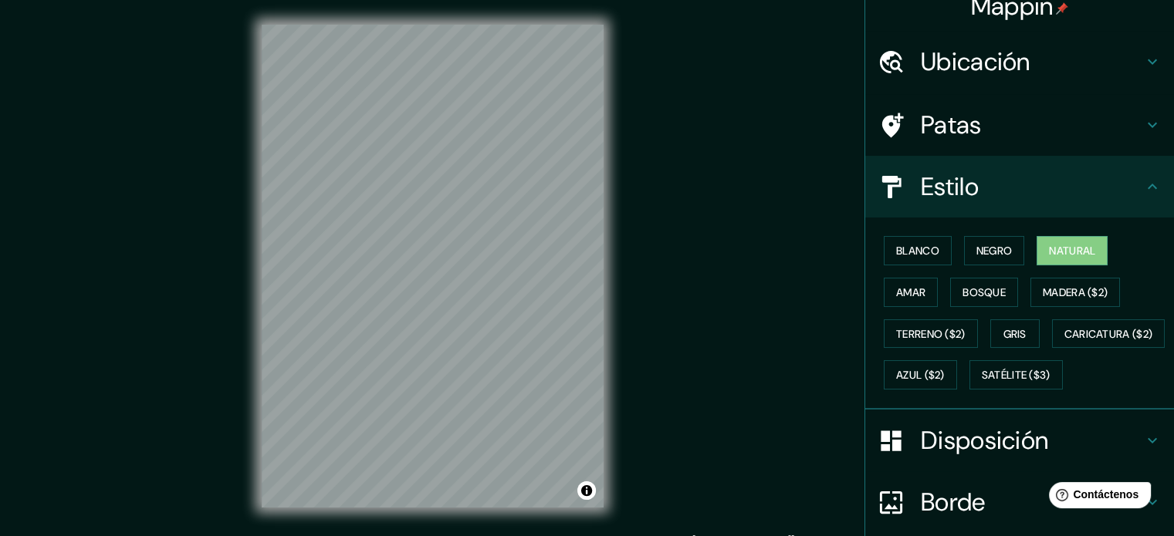
click at [1143, 189] on icon at bounding box center [1152, 187] width 19 height 19
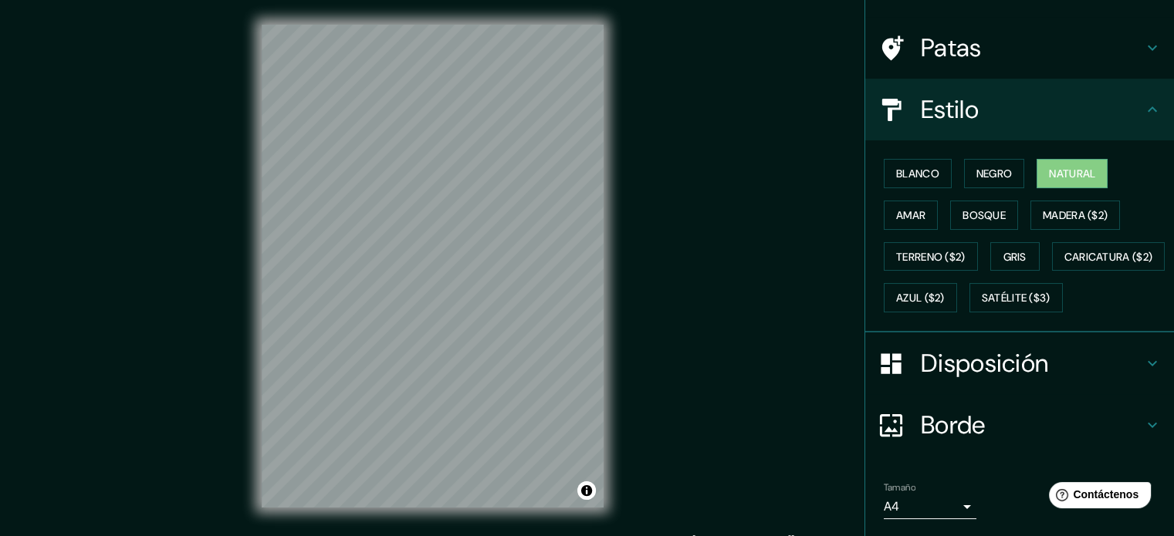
click at [959, 380] on font "Disposición" at bounding box center [984, 363] width 127 height 32
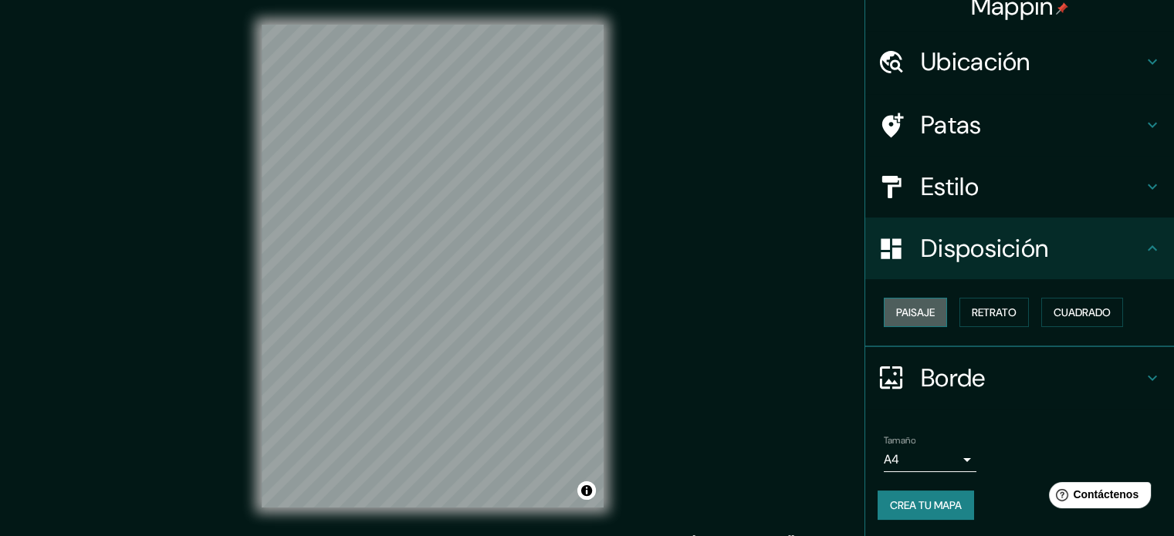
click at [908, 314] on font "Paisaje" at bounding box center [915, 313] width 39 height 14
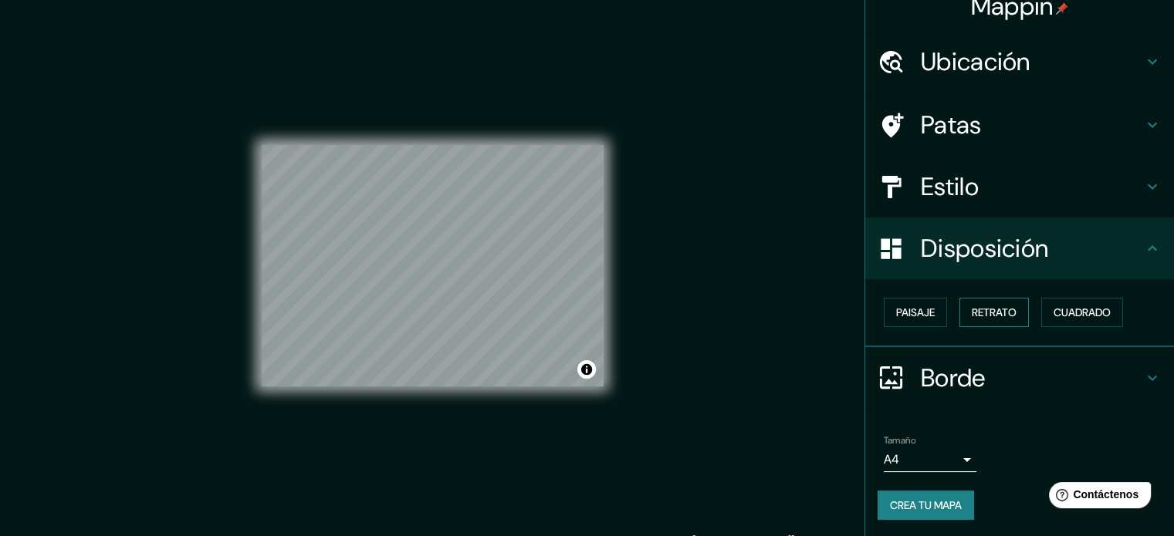
click at [985, 310] on font "Retrato" at bounding box center [994, 313] width 45 height 14
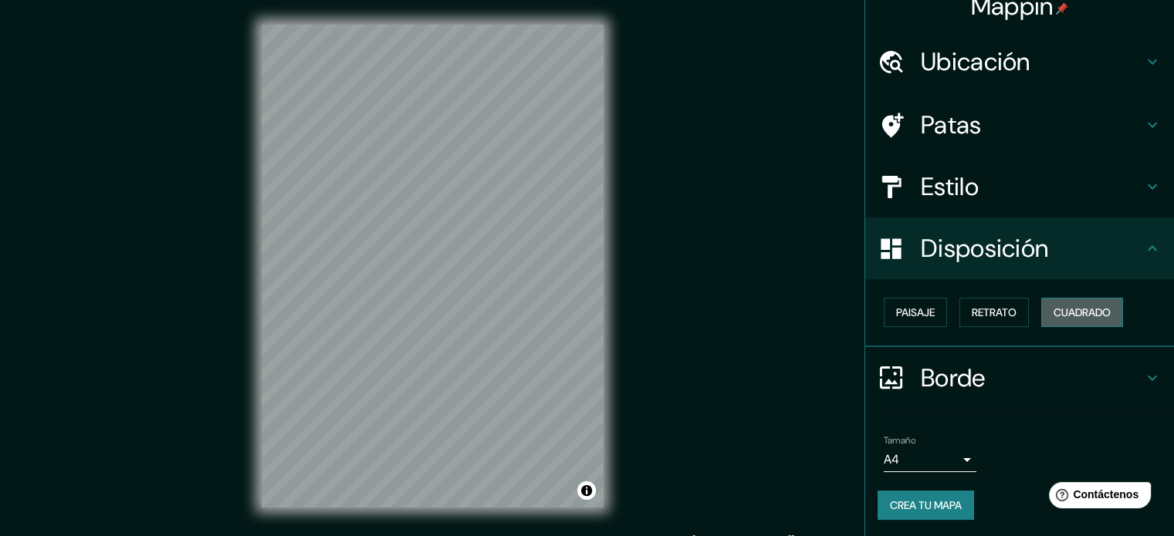
click at [1066, 309] on font "Cuadrado" at bounding box center [1082, 313] width 57 height 14
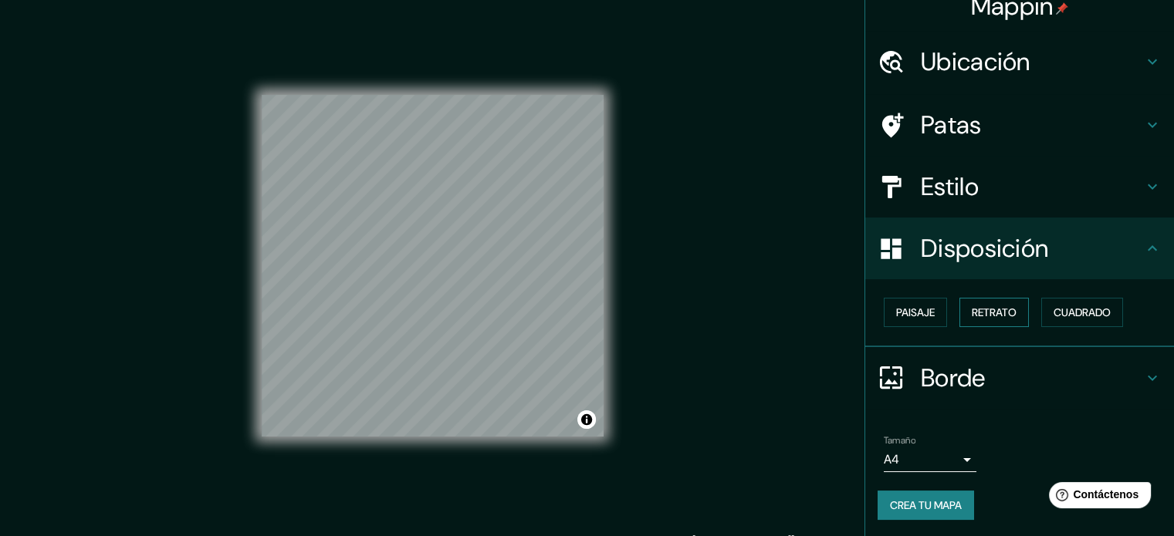
click at [986, 306] on font "Retrato" at bounding box center [994, 313] width 45 height 14
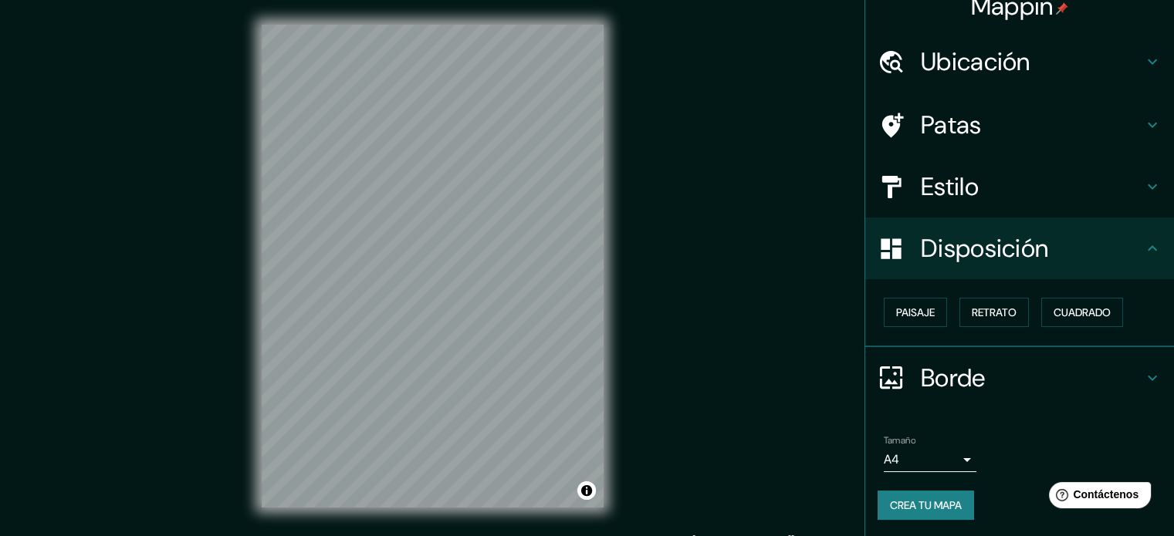
click at [1117, 373] on h4 "Borde" at bounding box center [1032, 378] width 222 height 31
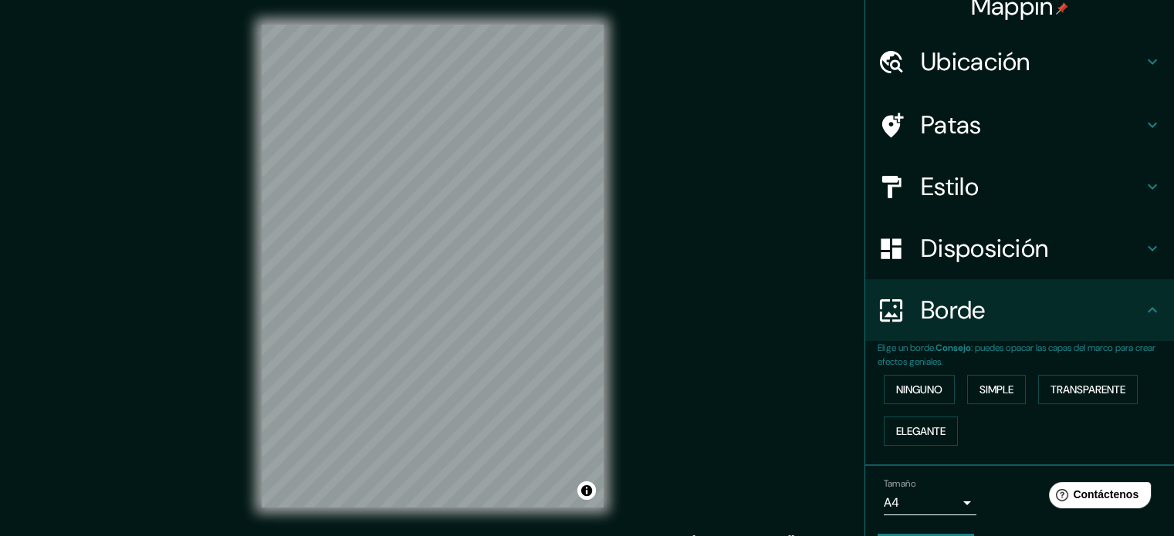
click at [1091, 333] on div "Borde" at bounding box center [1019, 310] width 309 height 62
